Goal: Navigation & Orientation: Understand site structure

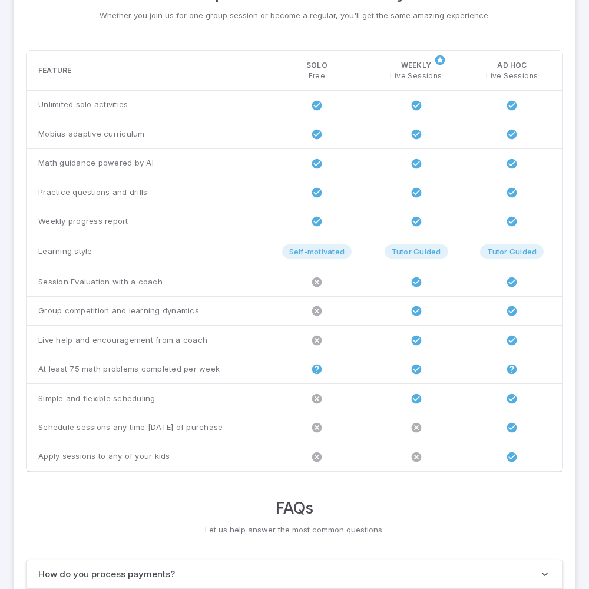
scroll to position [904, 0]
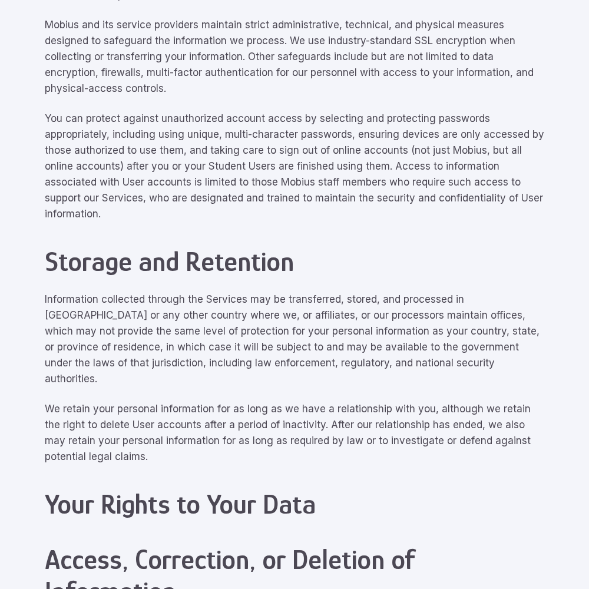
scroll to position [5305, 0]
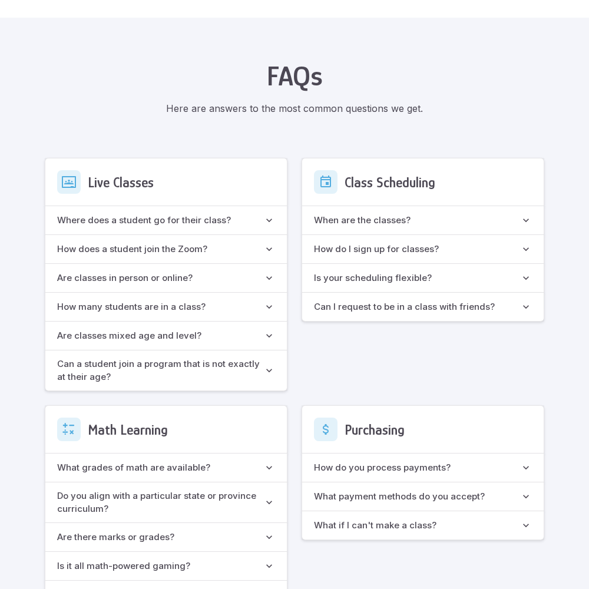
scroll to position [1047, 0]
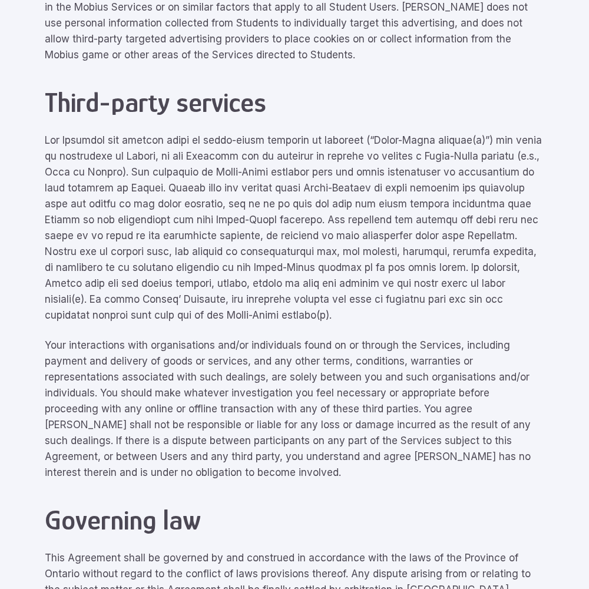
scroll to position [5305, 0]
